Goal: Book appointment/travel/reservation

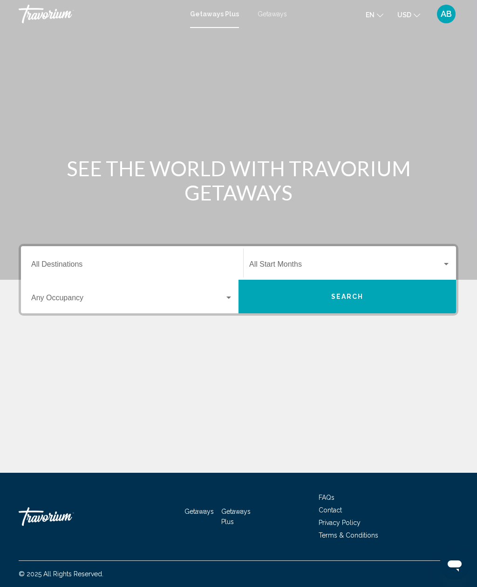
click at [379, 18] on button "en English Español Français Italiano Português русский" at bounding box center [375, 15] width 18 height 14
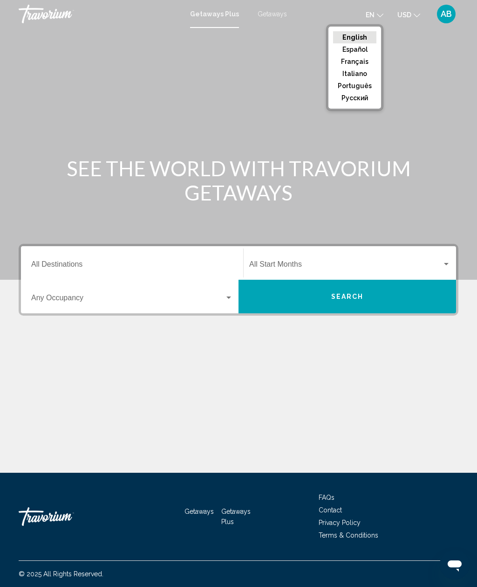
click at [360, 62] on button "Français" at bounding box center [354, 61] width 43 height 12
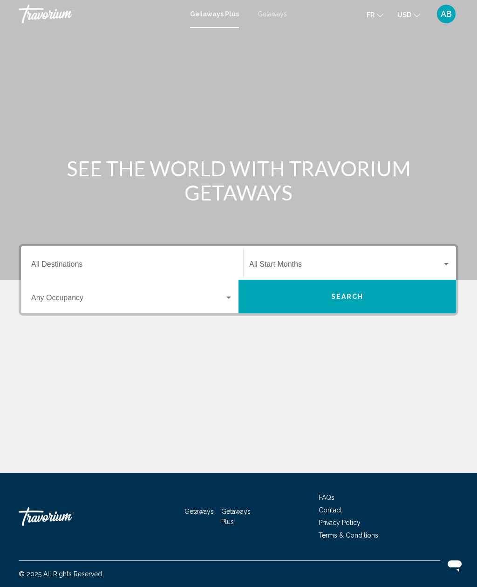
click at [416, 14] on icon "Change currency" at bounding box center [417, 15] width 7 height 7
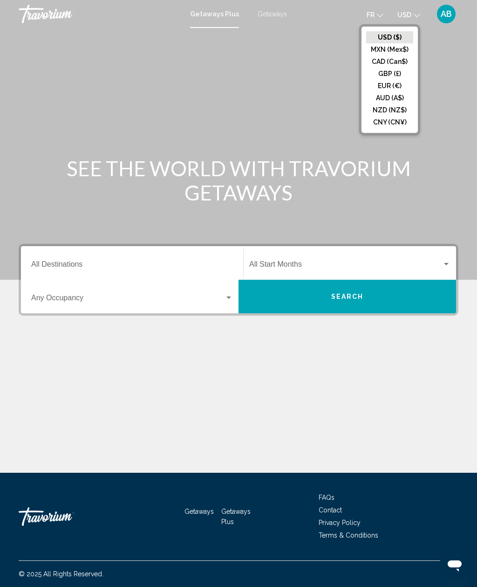
click at [397, 87] on button "EUR (€)" at bounding box center [389, 86] width 47 height 12
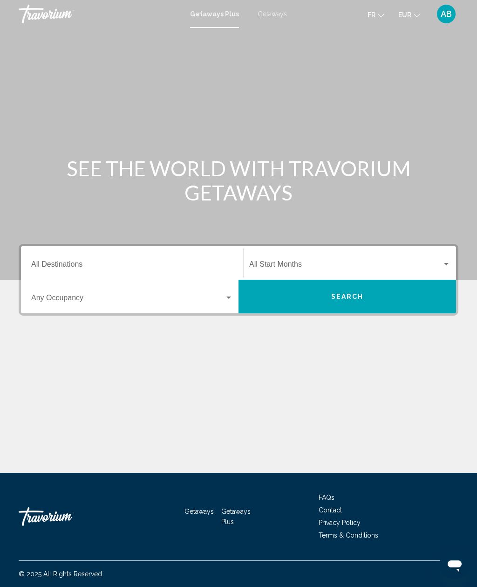
click at [273, 14] on span "Getaways" at bounding box center [272, 13] width 29 height 7
click at [184, 270] on input "Destination All Destinations" at bounding box center [132, 266] width 202 height 8
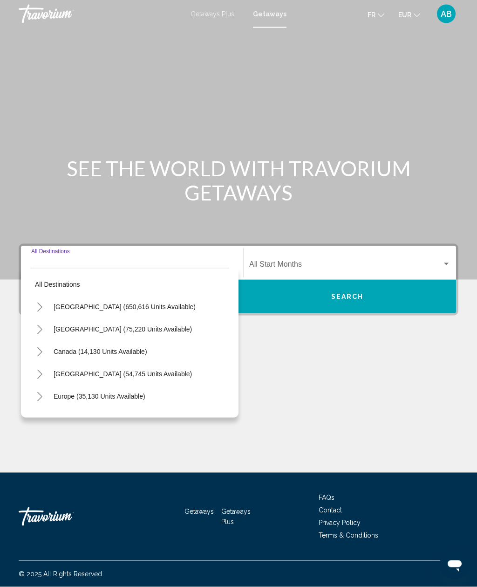
scroll to position [30, 0]
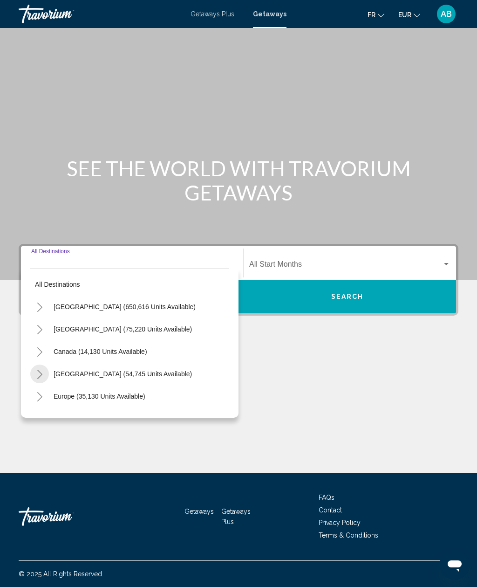
click at [41, 369] on icon "Toggle Caribbean & Atlantic Islands (54,745 units available)" at bounding box center [39, 373] width 7 height 9
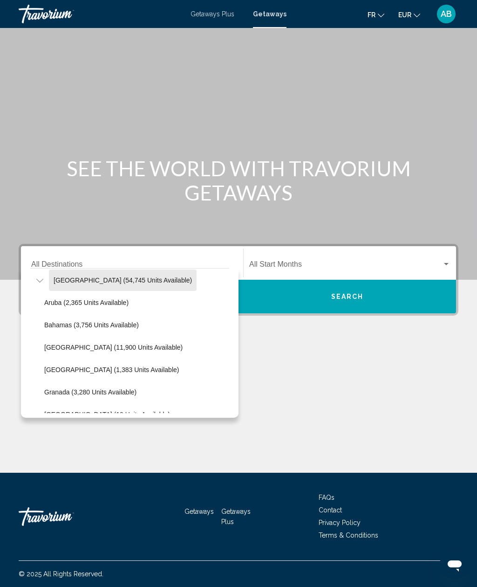
scroll to position [95, 0]
click at [140, 358] on button "[GEOGRAPHIC_DATA] (1,383 units available)" at bounding box center [112, 368] width 144 height 21
type input "**********"
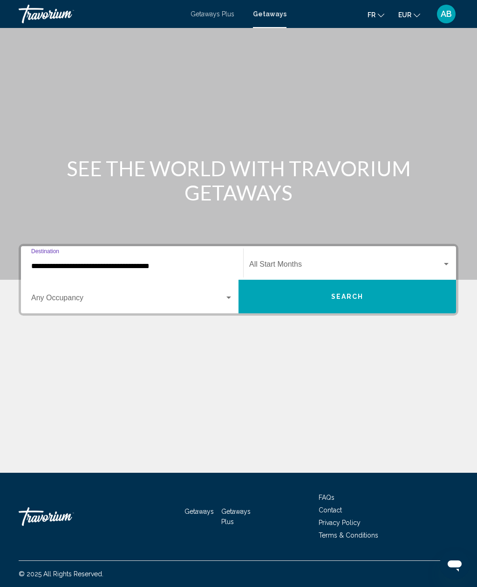
click at [228, 295] on div "Search widget" at bounding box center [132, 299] width 202 height 8
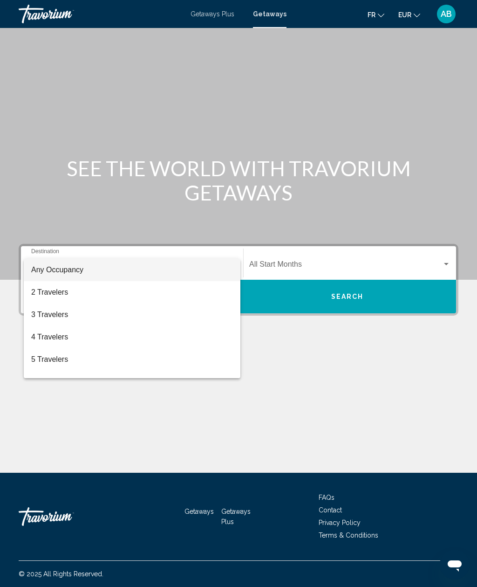
click at [65, 342] on span "4 Travelers" at bounding box center [132, 337] width 202 height 22
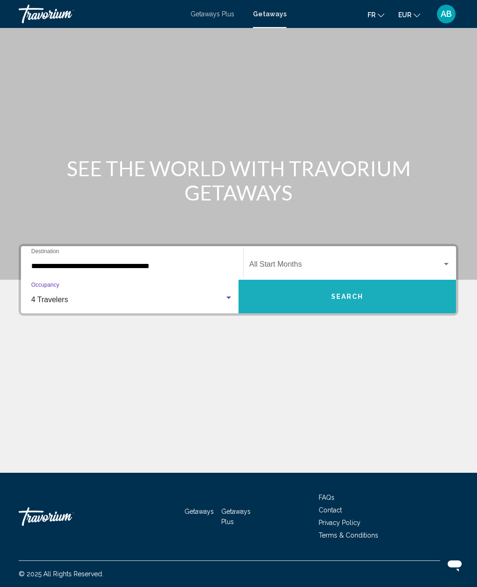
click at [361, 293] on span "Search" at bounding box center [347, 296] width 33 height 7
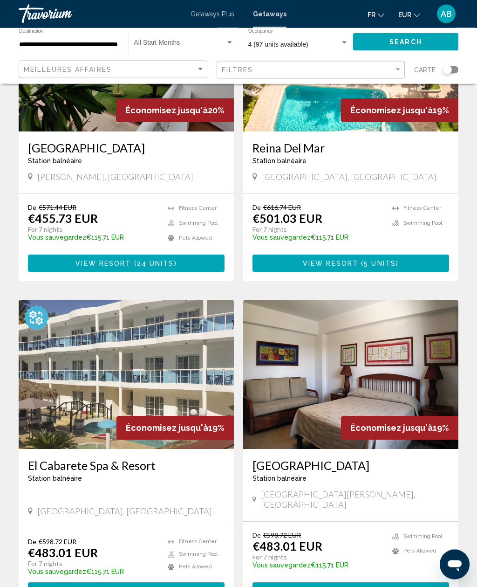
scroll to position [122, 0]
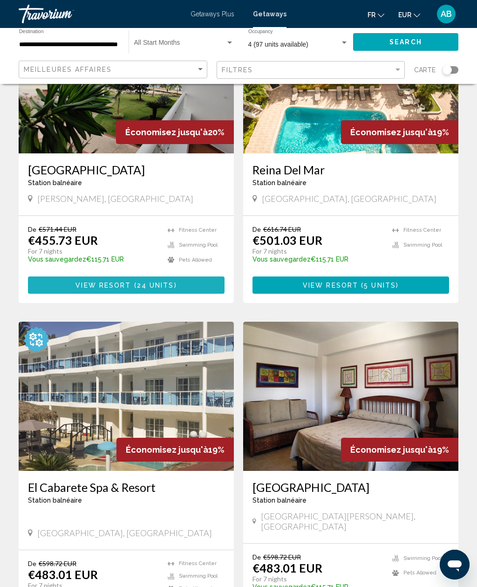
click at [60, 286] on button "View Resort ( 24 units )" at bounding box center [126, 284] width 197 height 17
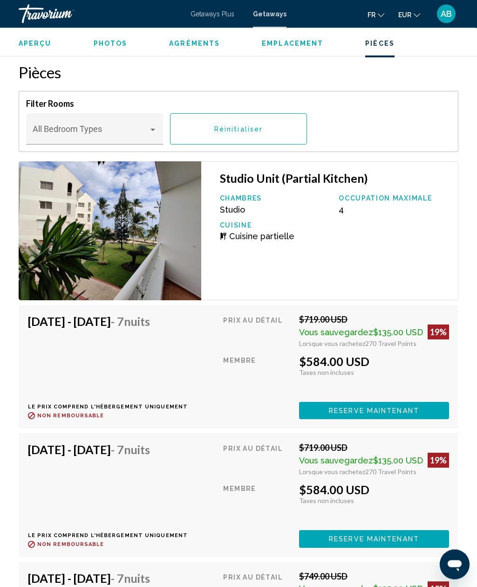
scroll to position [1677, 0]
click at [324, 411] on button "Reserve maintenant" at bounding box center [374, 410] width 150 height 17
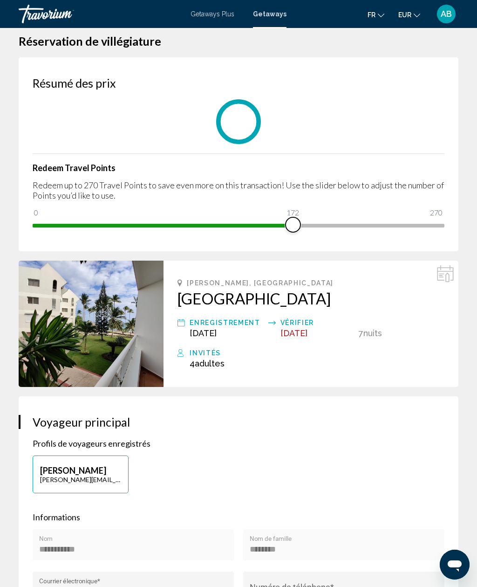
scroll to position [14, 0]
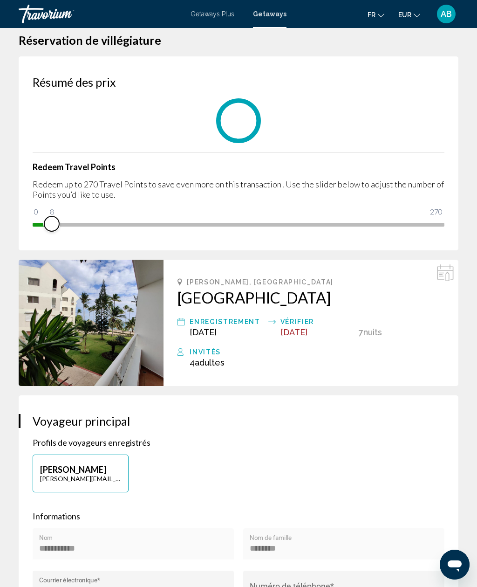
click at [37, 223] on span "Main content" at bounding box center [42, 225] width 19 height 4
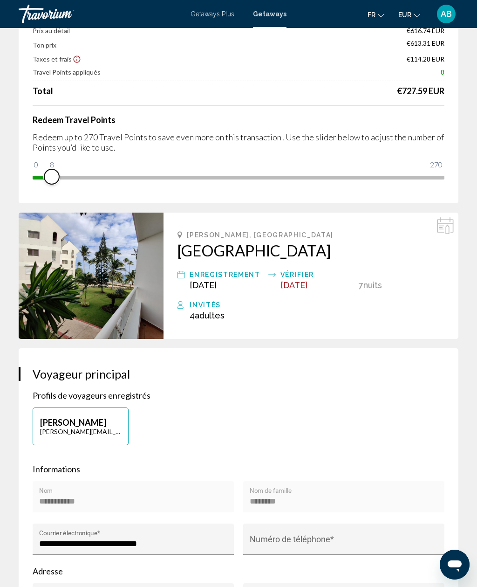
scroll to position [0, 0]
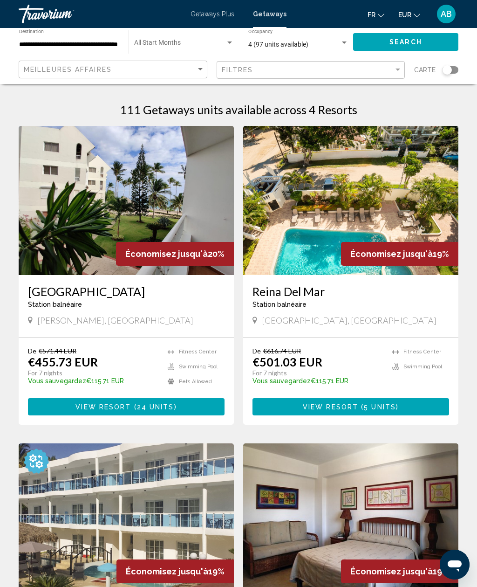
click at [219, 5] on div "Getaways Plus Getaways fr English Español Français Italiano Português русский E…" at bounding box center [238, 14] width 477 height 20
click at [204, 14] on span "Getaways Plus" at bounding box center [213, 13] width 44 height 7
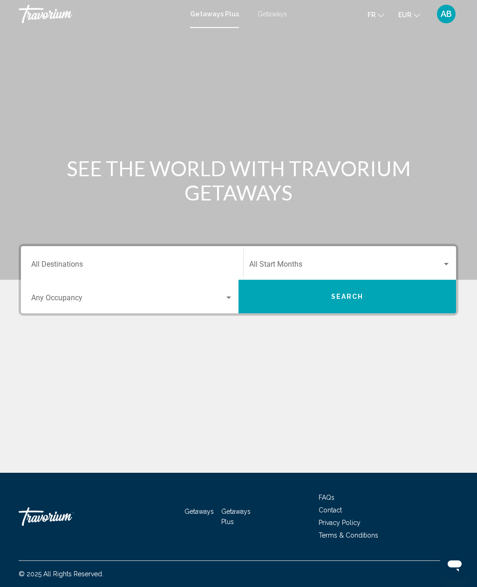
click at [225, 298] on div "Search widget" at bounding box center [229, 297] width 8 height 7
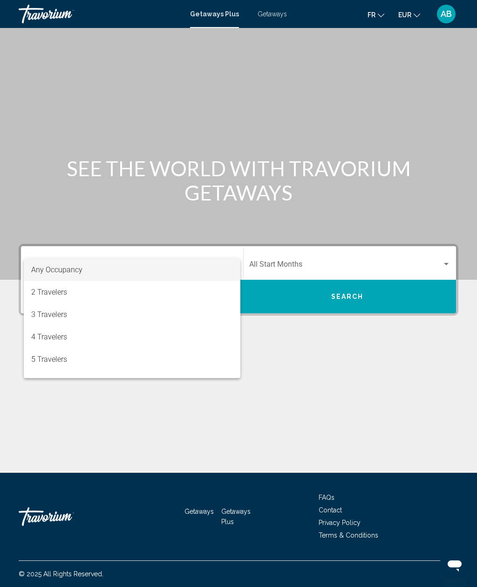
scroll to position [30, 0]
click at [172, 234] on div at bounding box center [238, 293] width 477 height 587
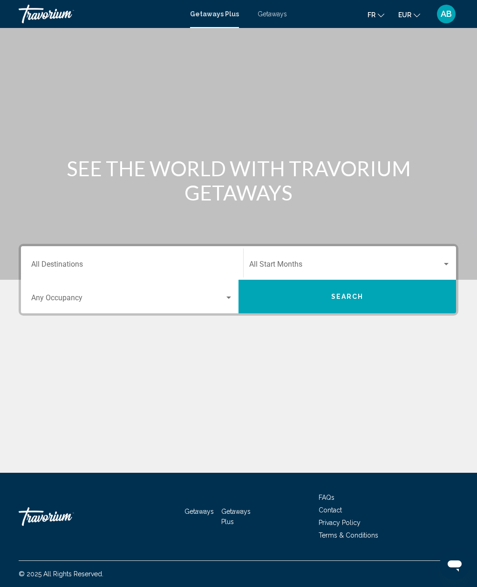
click at [200, 295] on span "Search widget" at bounding box center [127, 299] width 193 height 8
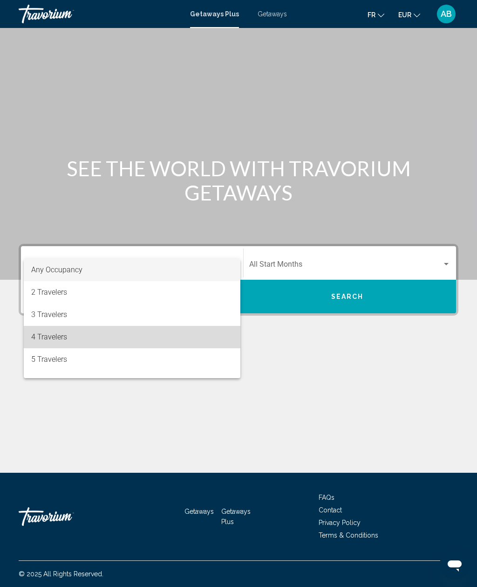
click at [57, 343] on span "4 Travelers" at bounding box center [132, 337] width 202 height 22
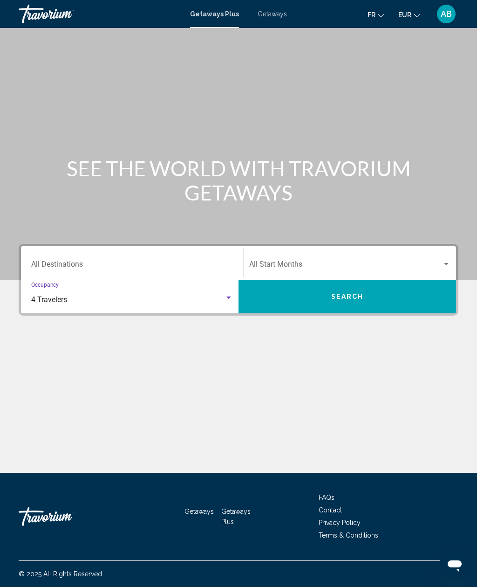
click at [95, 262] on input "Destination All Destinations" at bounding box center [132, 266] width 202 height 8
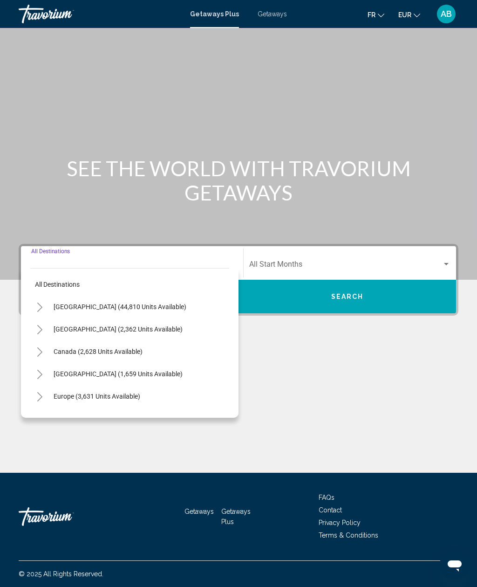
click at [131, 363] on button "[GEOGRAPHIC_DATA] (1,659 units available)" at bounding box center [118, 373] width 138 height 21
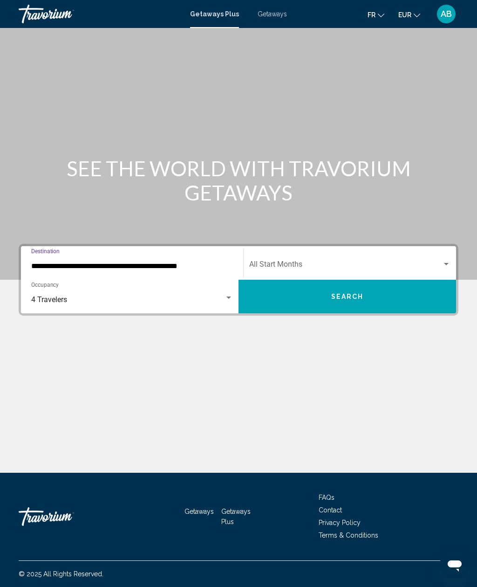
click at [149, 262] on input "**********" at bounding box center [132, 266] width 202 height 8
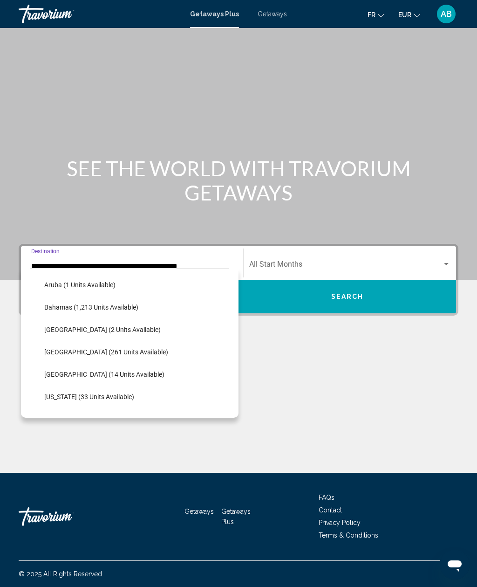
scroll to position [138, 0]
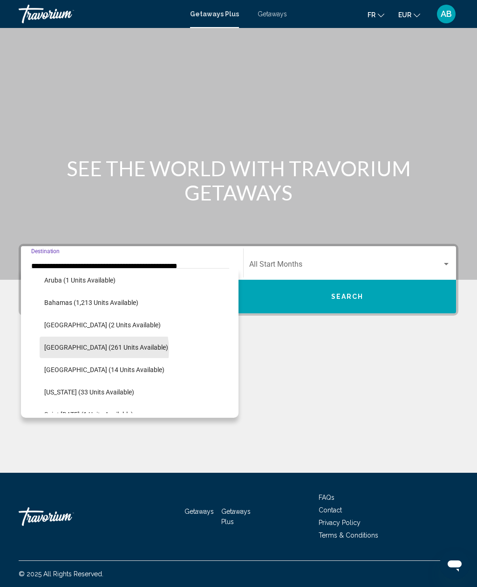
click at [101, 343] on span "[GEOGRAPHIC_DATA] (261 units available)" at bounding box center [106, 346] width 124 height 7
type input "**********"
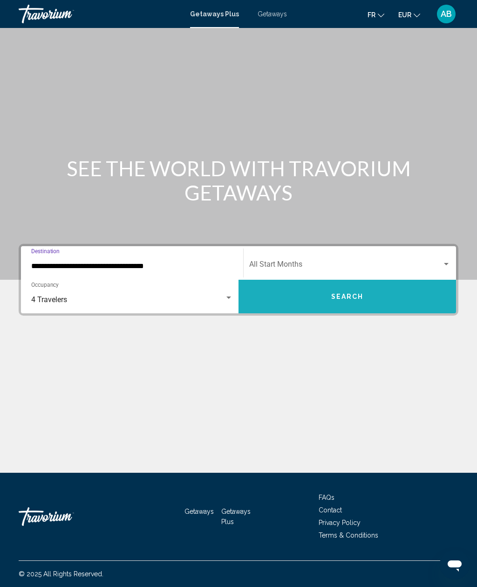
click at [325, 280] on button "Search" at bounding box center [348, 297] width 218 height 34
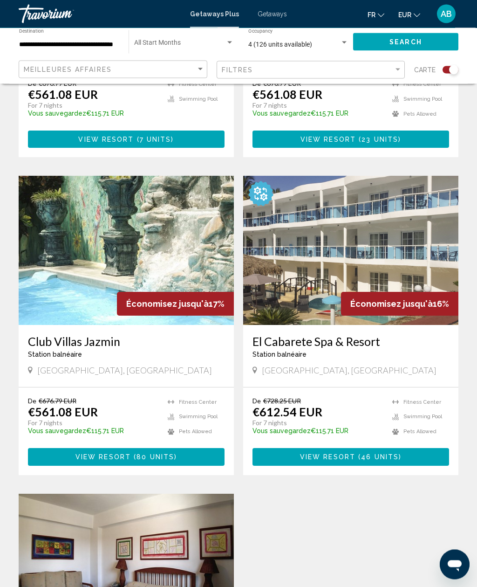
scroll to position [556, 0]
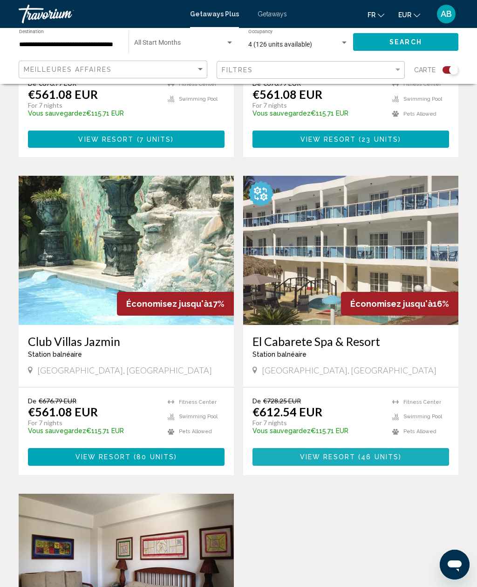
click at [327, 450] on button "View Resort ( 46 units )" at bounding box center [350, 456] width 197 height 17
